Goal: Task Accomplishment & Management: Manage account settings

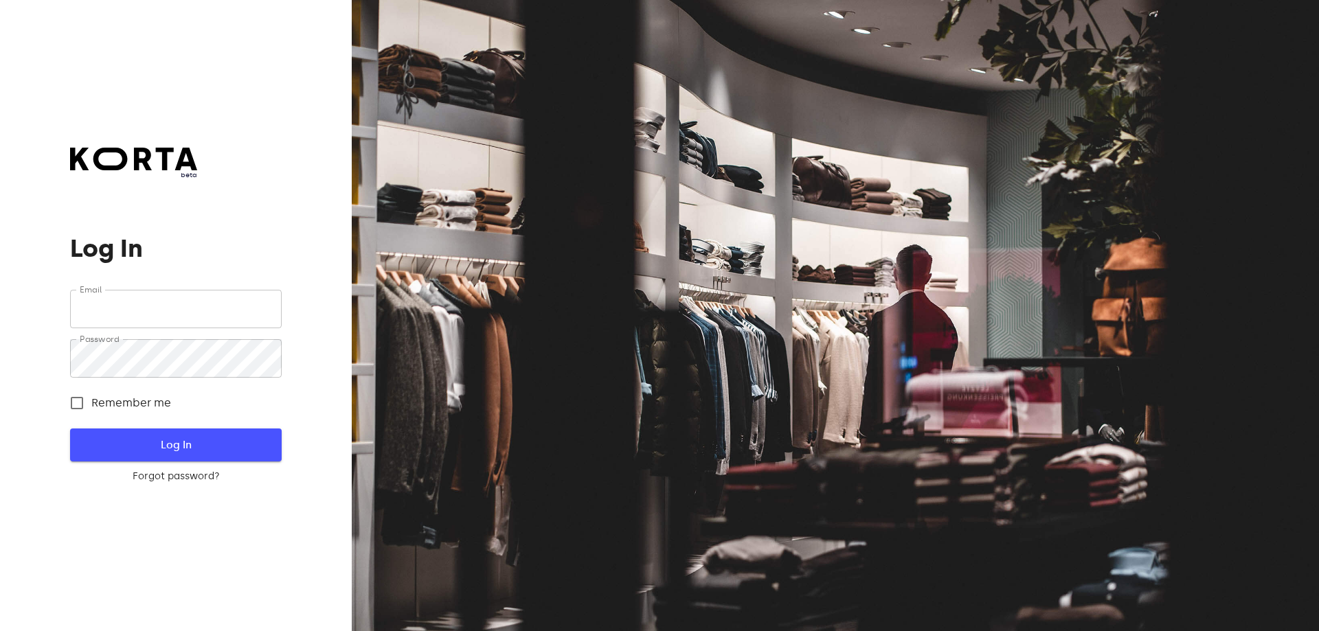
type input "[EMAIL_ADDRESS][DOMAIN_NAME]"
click at [153, 442] on span "Log In" at bounding box center [175, 445] width 167 height 18
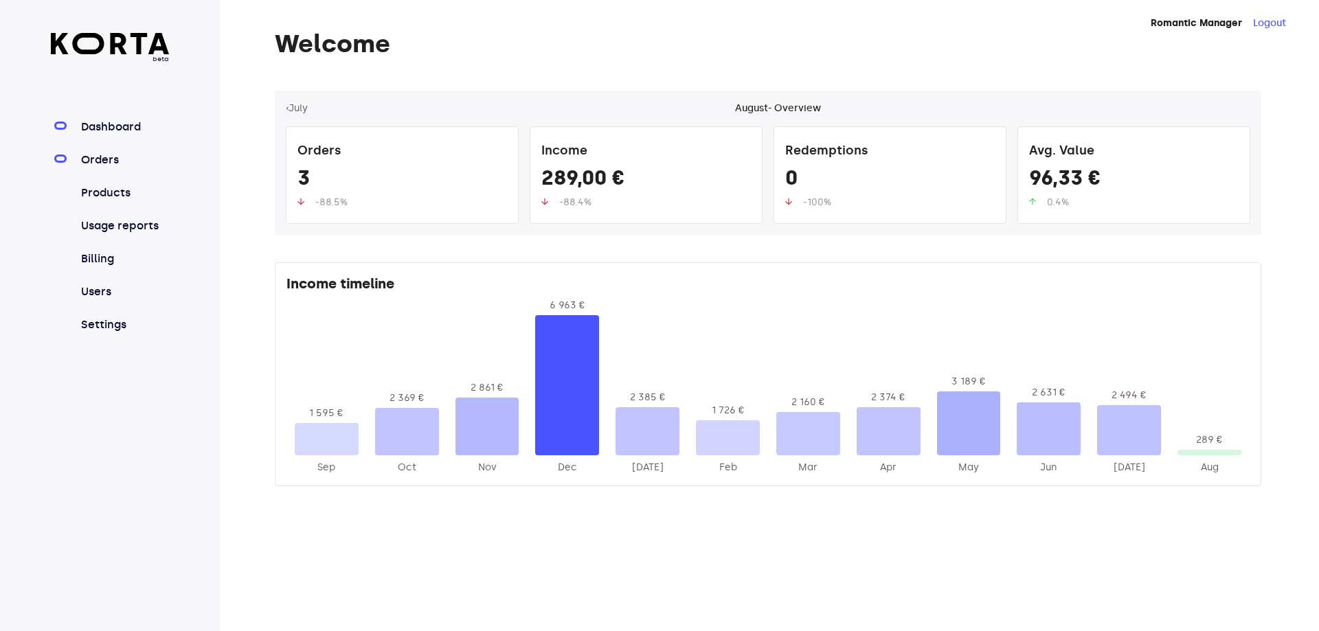
click at [116, 157] on link "Orders" at bounding box center [123, 160] width 91 height 16
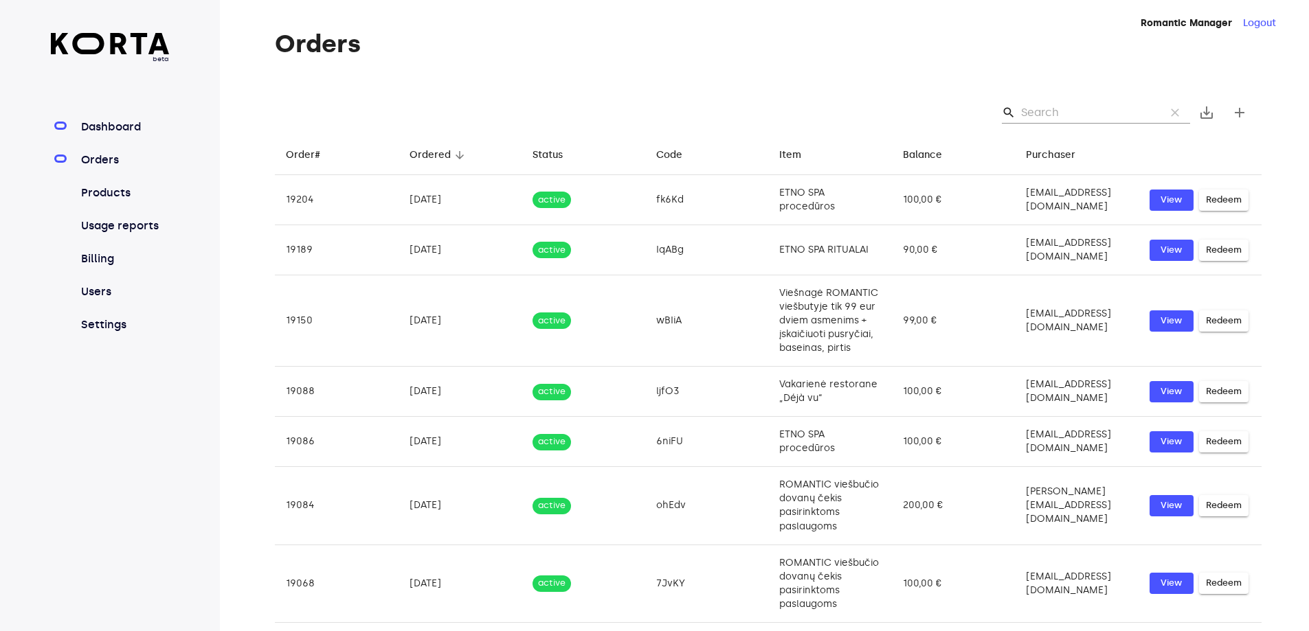
click at [144, 123] on link "Dashboard" at bounding box center [123, 127] width 91 height 16
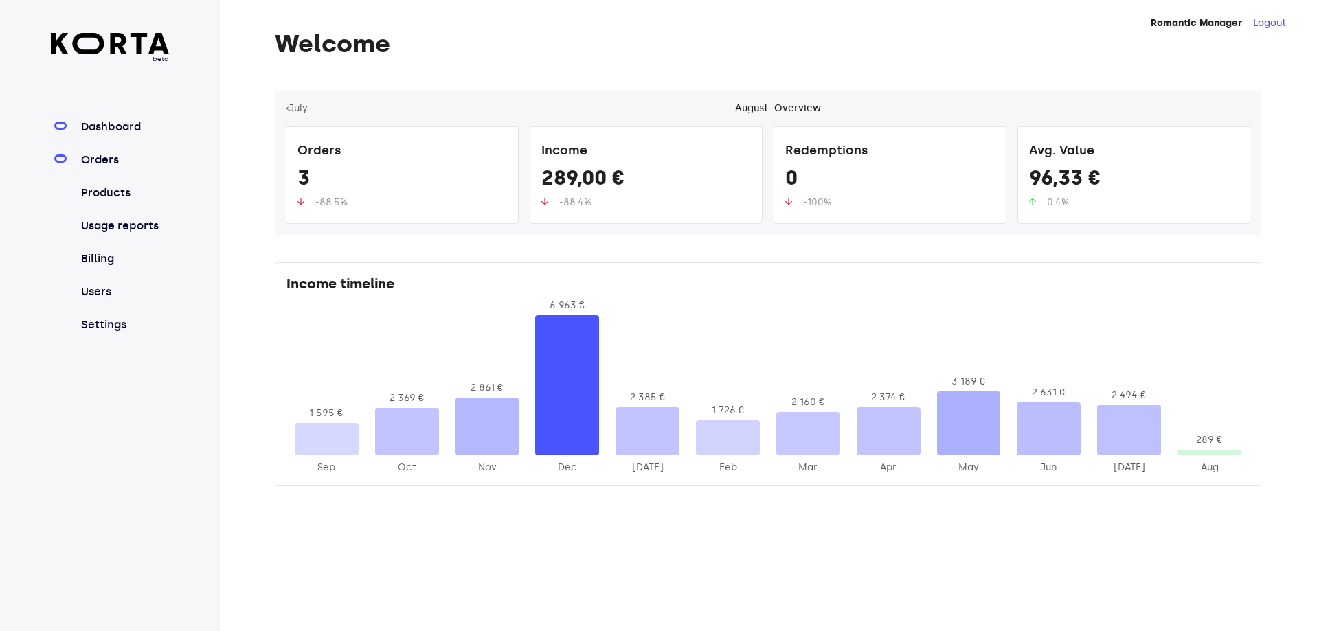
click at [92, 153] on link "Orders" at bounding box center [123, 160] width 91 height 16
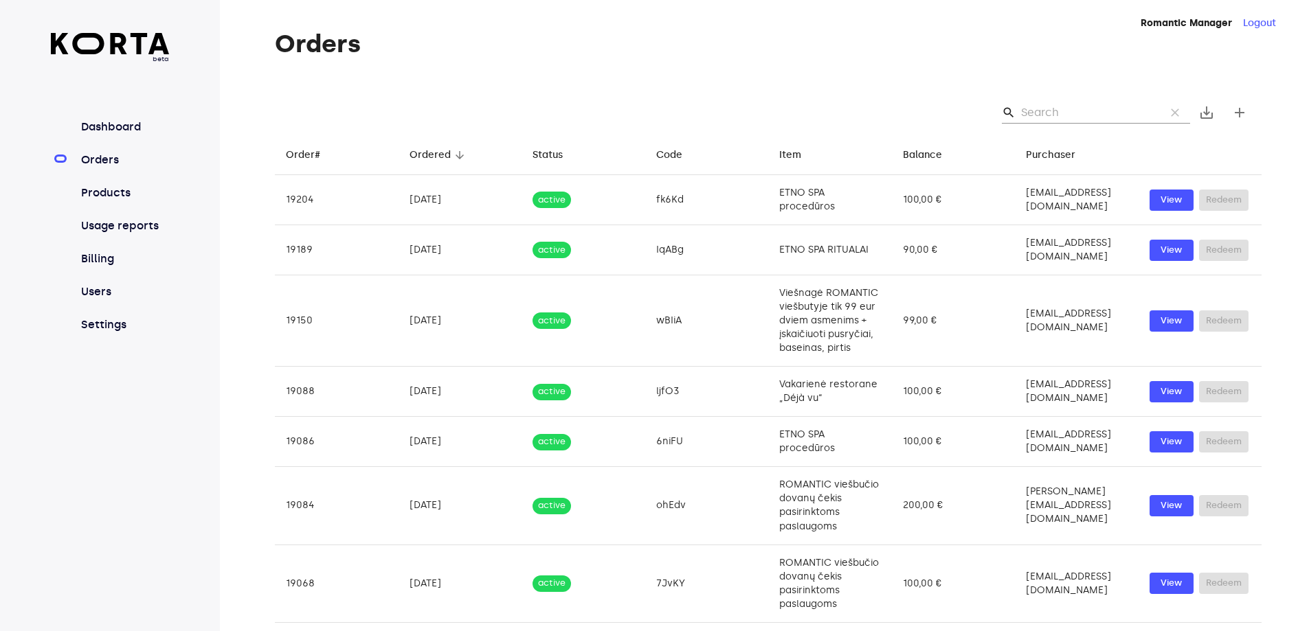
click at [1055, 107] on input "Search" at bounding box center [1087, 113] width 133 height 22
click at [1044, 103] on div "search clear save_alt add" at bounding box center [768, 113] width 987 height 44
click at [1044, 104] on input "Search" at bounding box center [1087, 113] width 133 height 22
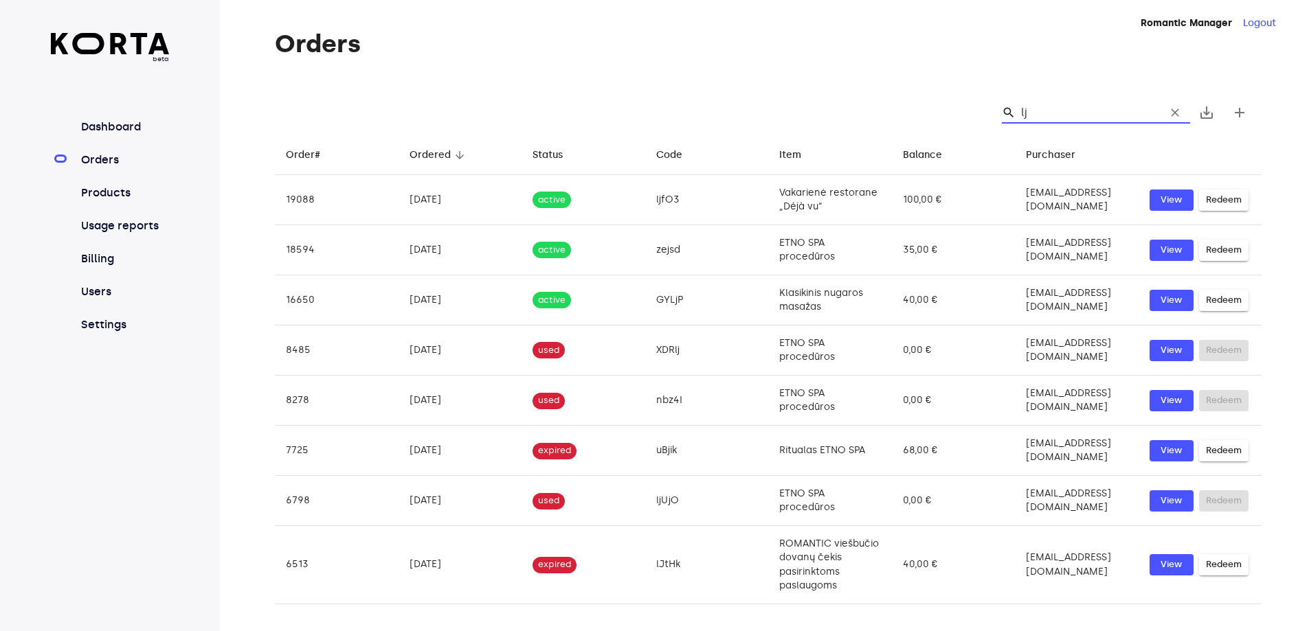
type input "ljf"
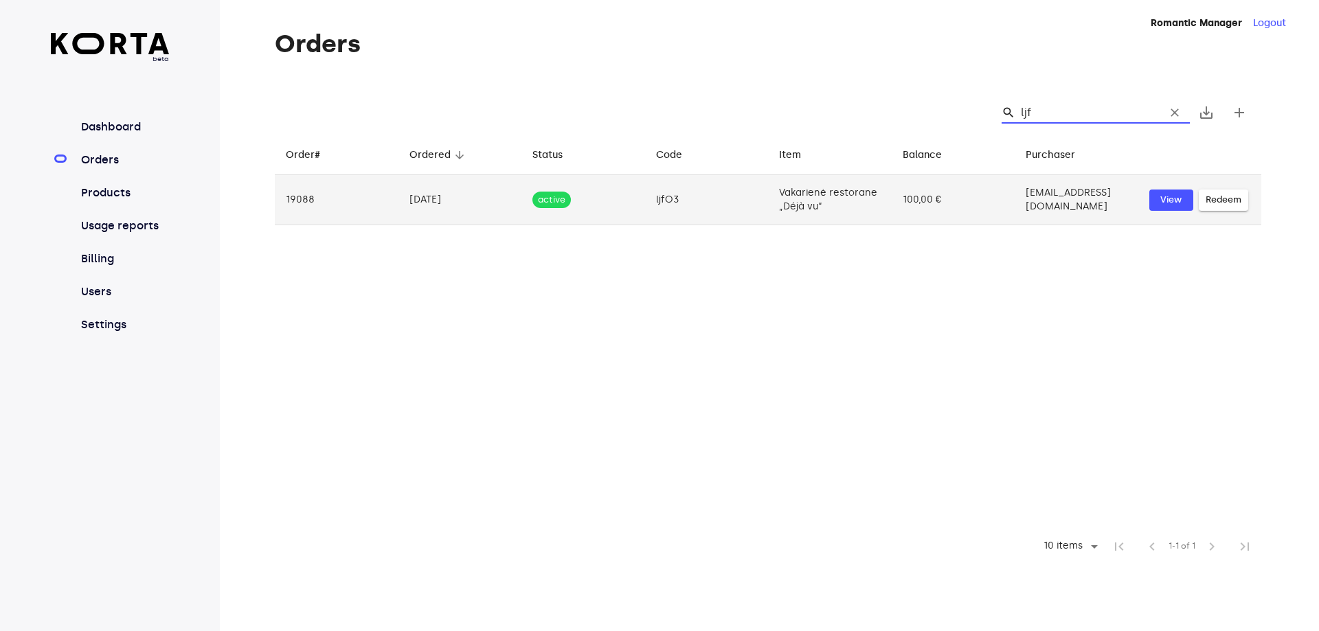
click at [632, 199] on td "active" at bounding box center [583, 200] width 124 height 50
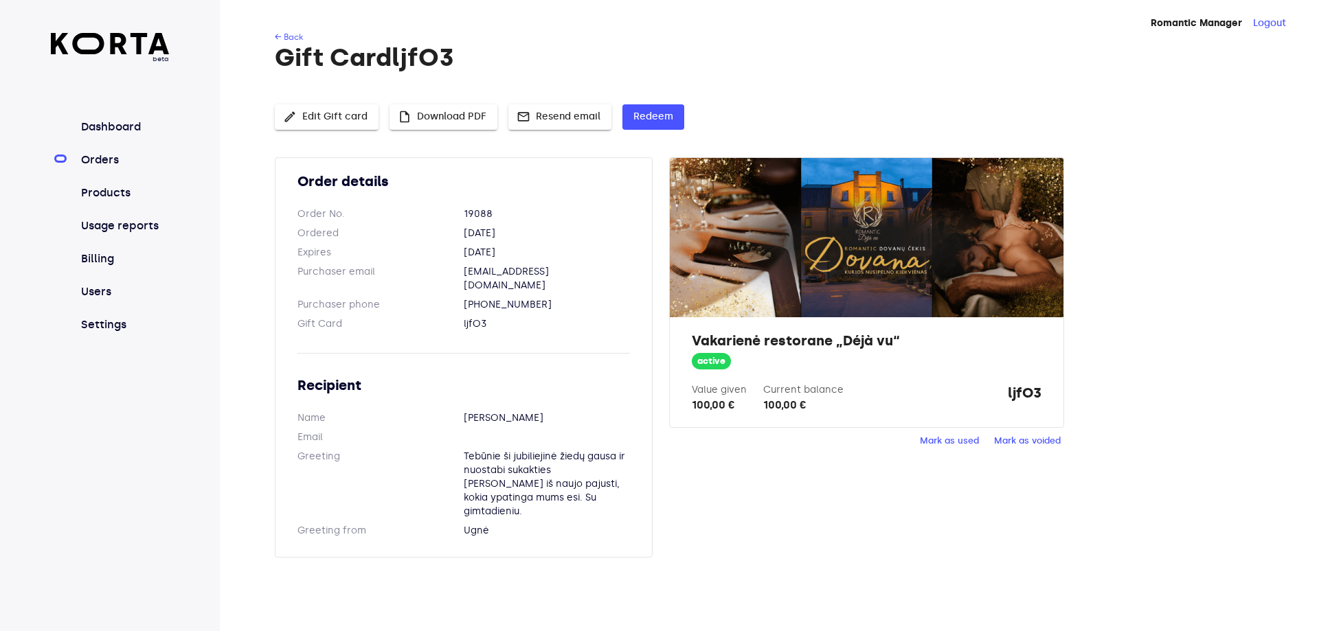
click at [930, 438] on span "Mark as used" at bounding box center [949, 441] width 59 height 16
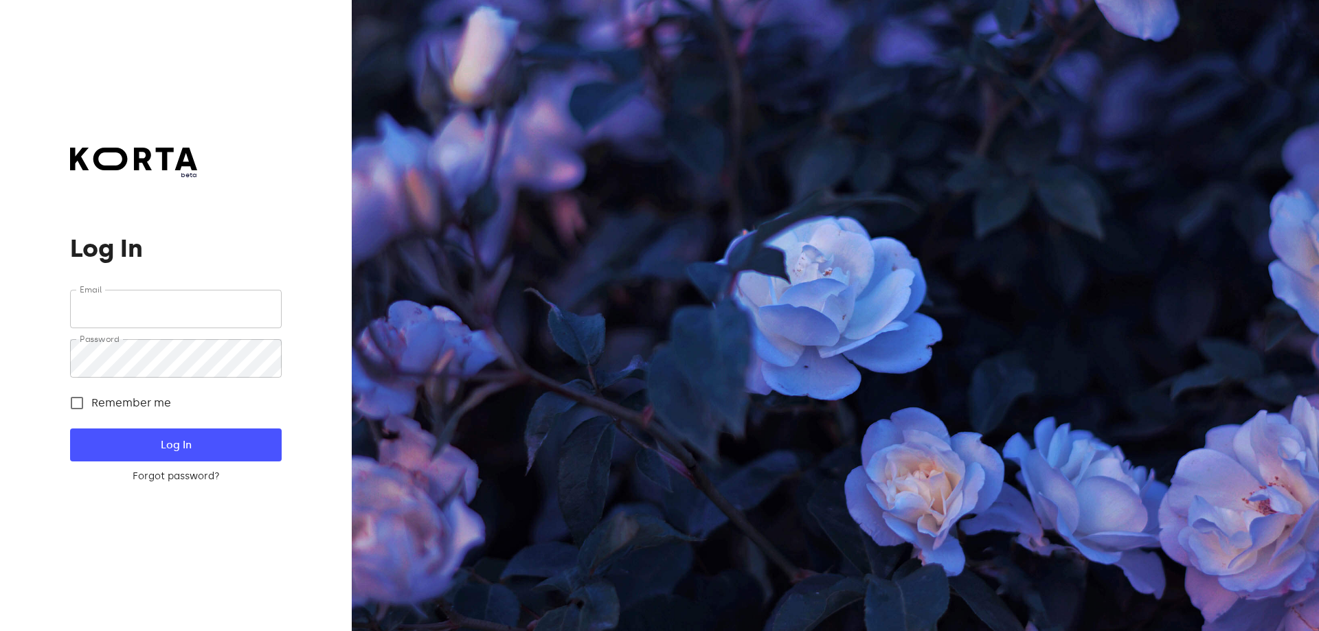
type input "[EMAIL_ADDRESS][DOMAIN_NAME]"
click at [181, 442] on span "Log In" at bounding box center [175, 445] width 167 height 18
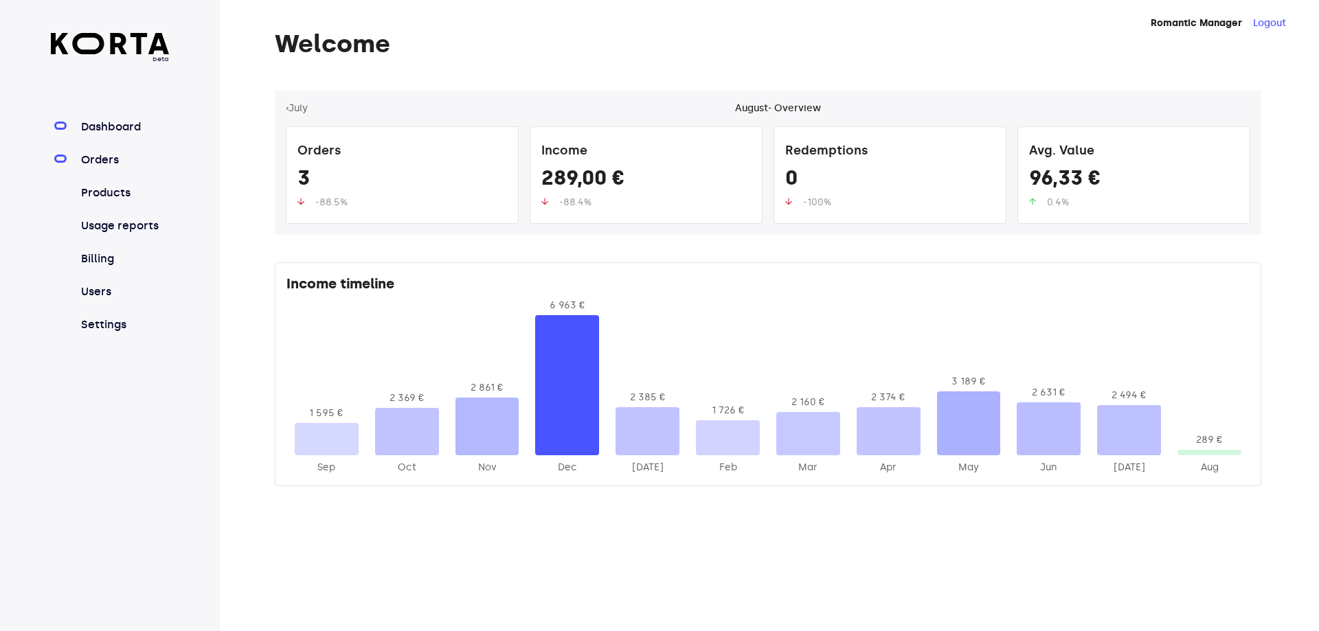
click at [82, 153] on link "Orders" at bounding box center [123, 160] width 91 height 16
